Goal: Information Seeking & Learning: Learn about a topic

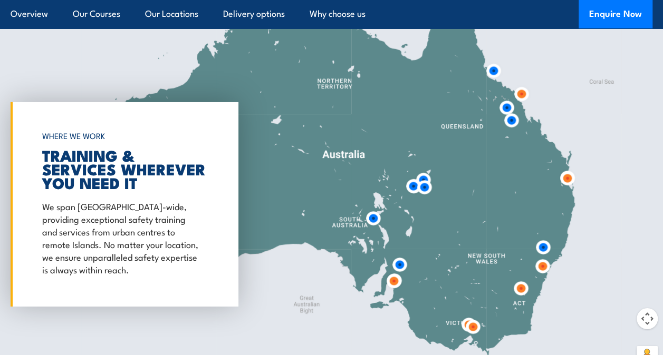
scroll to position [1740, 0]
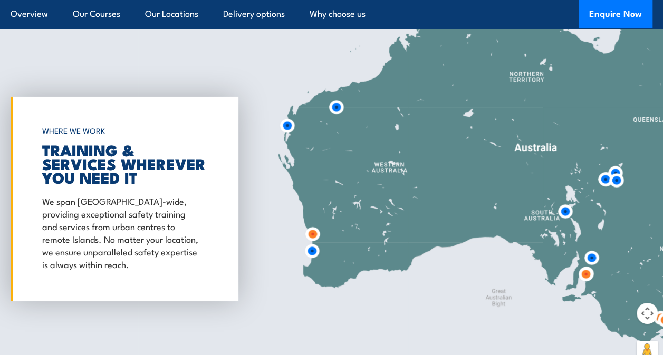
drag, startPoint x: 283, startPoint y: 154, endPoint x: 477, endPoint y: 153, distance: 194.0
click at [477, 153] on div at bounding box center [331, 199] width 663 height 351
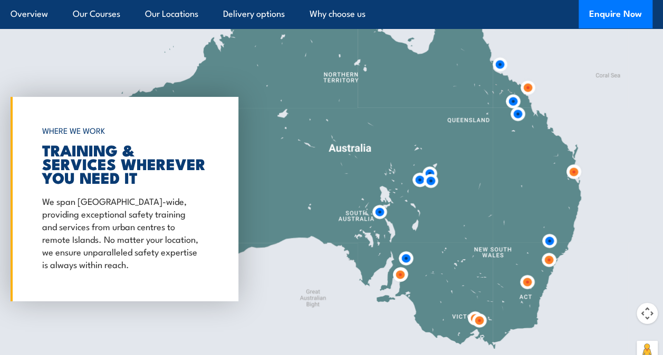
drag, startPoint x: 313, startPoint y: 51, endPoint x: 124, endPoint y: 52, distance: 188.7
click at [124, 52] on div at bounding box center [331, 199] width 663 height 351
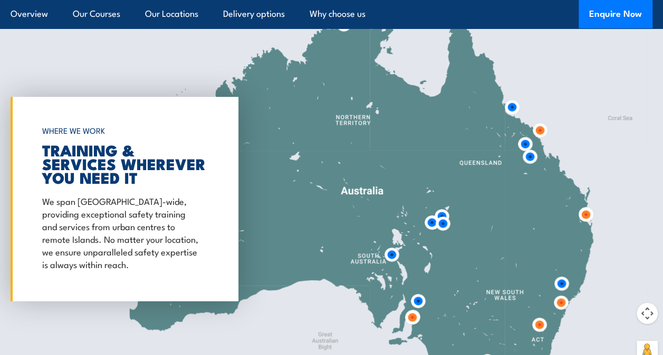
drag, startPoint x: 327, startPoint y: 118, endPoint x: 333, endPoint y: 137, distance: 19.5
click at [333, 137] on div at bounding box center [331, 199] width 663 height 351
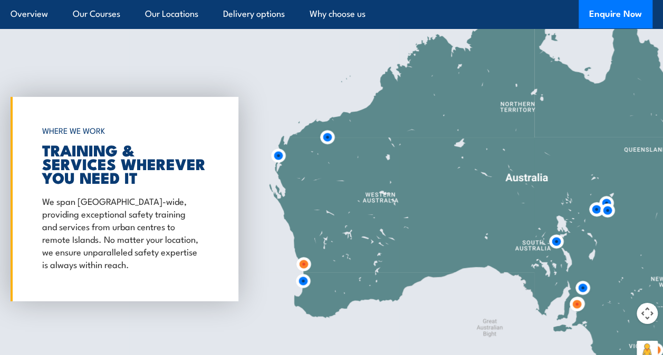
drag, startPoint x: 274, startPoint y: 102, endPoint x: 439, endPoint y: 89, distance: 166.1
click at [439, 89] on div at bounding box center [331, 199] width 663 height 351
click at [324, 135] on img at bounding box center [327, 138] width 20 height 20
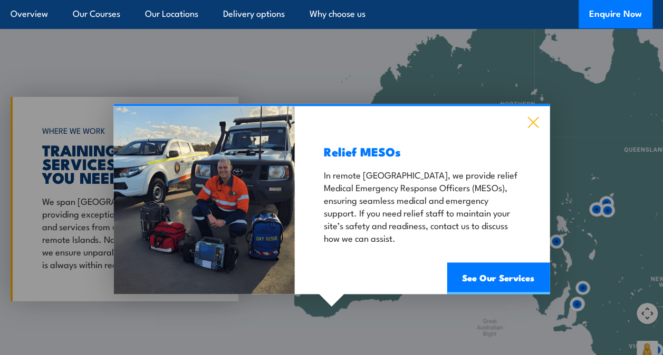
click at [531, 122] on icon at bounding box center [533, 123] width 12 height 12
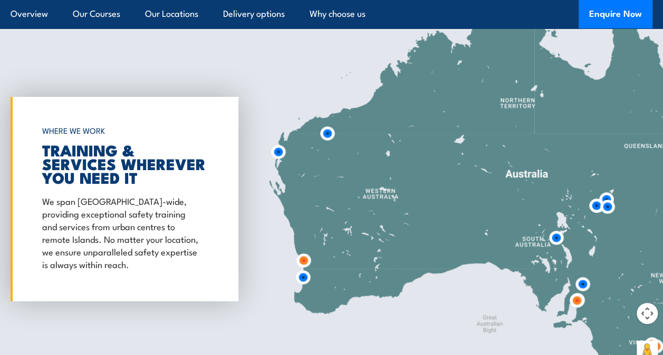
click at [373, 151] on div at bounding box center [331, 199] width 663 height 351
click at [300, 255] on img at bounding box center [304, 261] width 20 height 20
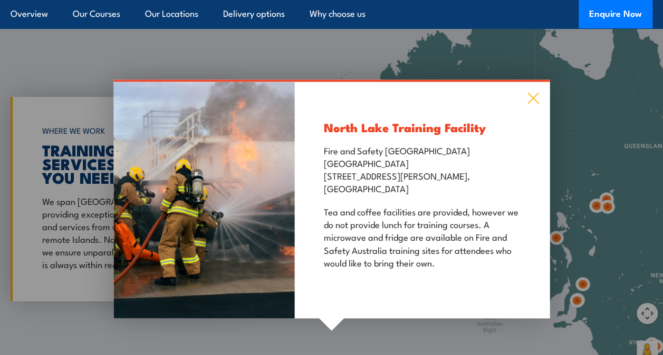
click at [534, 93] on icon at bounding box center [533, 99] width 12 height 12
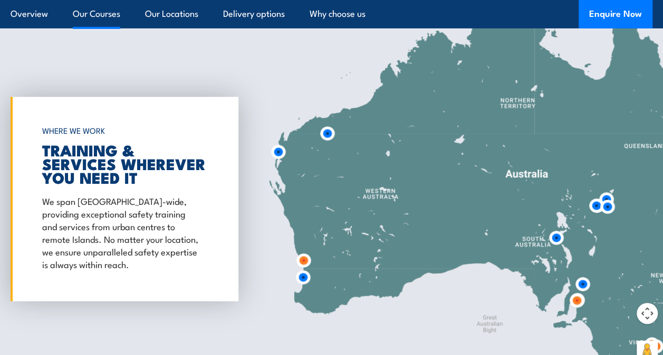
click at [85, 11] on link "Our Courses" at bounding box center [96, 14] width 47 height 28
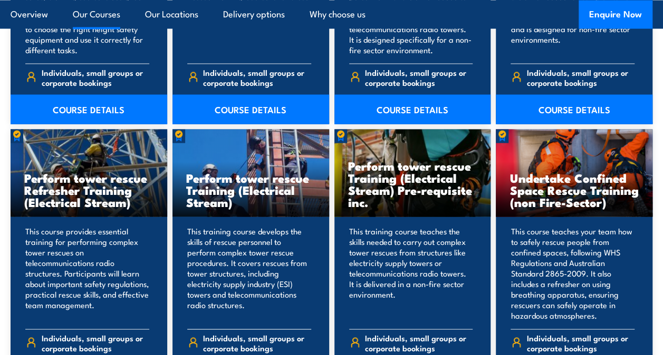
scroll to position [1043, 0]
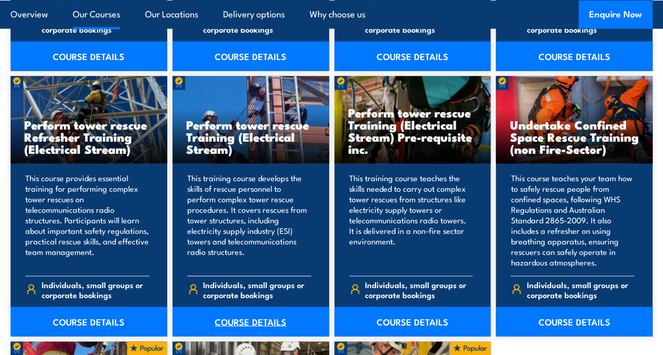
click at [237, 323] on link "COURSE DETAILS" at bounding box center [250, 322] width 157 height 30
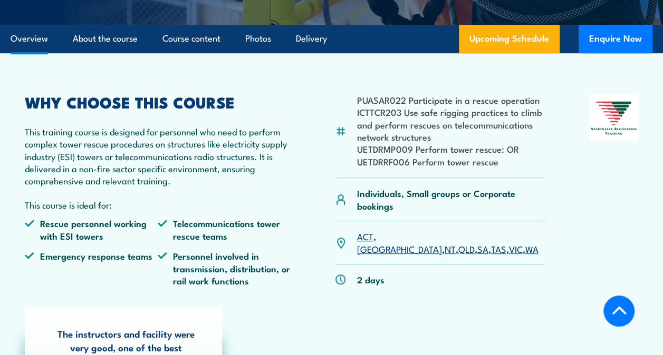
scroll to position [316, 0]
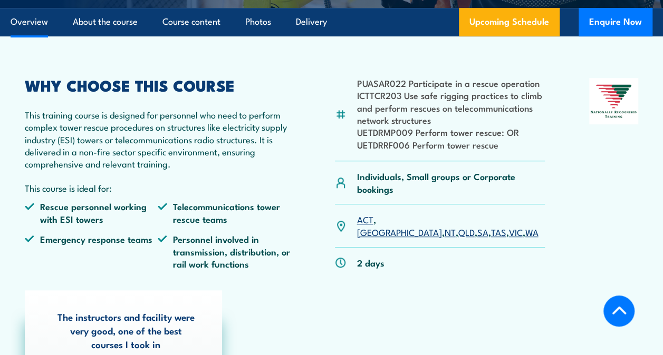
drag, startPoint x: 502, startPoint y: 215, endPoint x: 502, endPoint y: 220, distance: 5.8
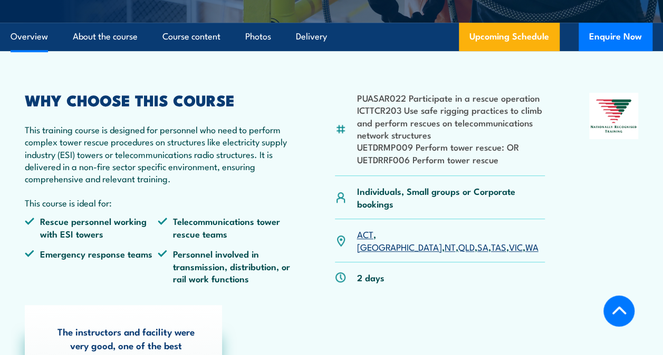
scroll to position [264, 0]
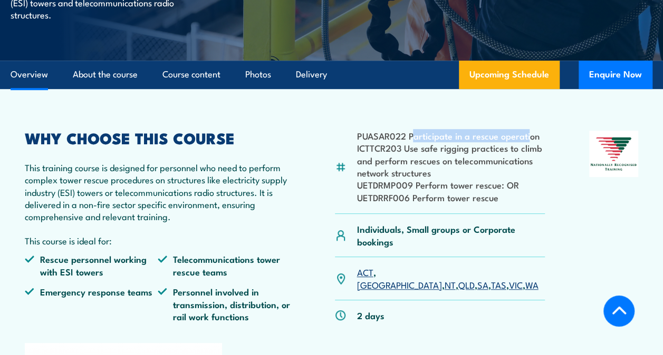
drag, startPoint x: 411, startPoint y: 133, endPoint x: 526, endPoint y: 137, distance: 115.0
click at [526, 137] on li "PUASAR022 Participate in a rescue operation" at bounding box center [450, 136] width 188 height 12
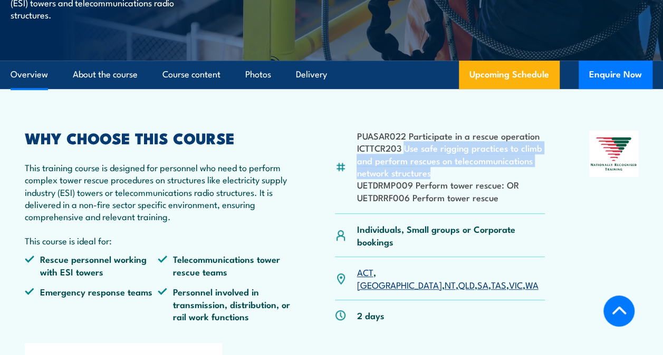
drag, startPoint x: 404, startPoint y: 149, endPoint x: 430, endPoint y: 170, distance: 33.3
click at [430, 170] on li "ICTTCR203 Use safe rigging practices to climb and perform rescues on telecommun…" at bounding box center [450, 160] width 188 height 37
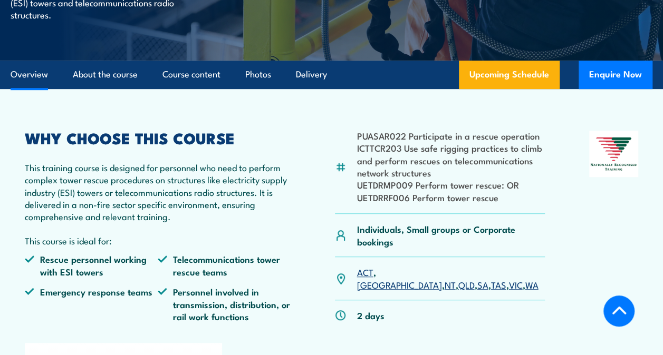
drag, startPoint x: 430, startPoint y: 170, endPoint x: 395, endPoint y: 190, distance: 39.4
click at [395, 190] on li "UETDRMP009 Perform tower rescue: OR" at bounding box center [450, 185] width 188 height 12
drag, startPoint x: 357, startPoint y: 185, endPoint x: 410, endPoint y: 184, distance: 52.2
click at [410, 184] on li "UETDRMP009 Perform tower rescue: OR" at bounding box center [450, 185] width 188 height 12
copy li "UETDRMP009"
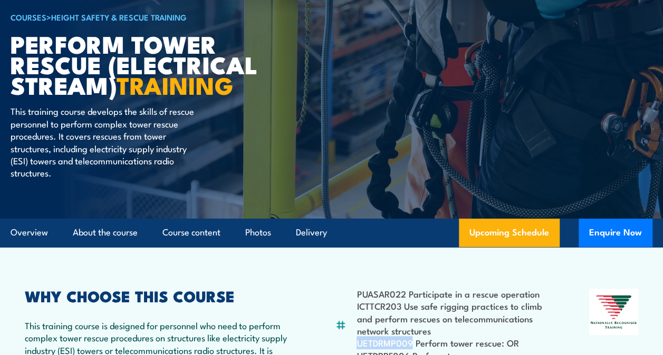
scroll to position [0, 0]
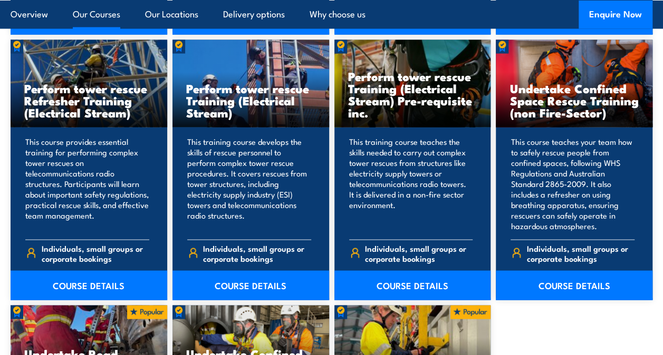
scroll to position [1043, 0]
